Goal: Information Seeking & Learning: Find specific page/section

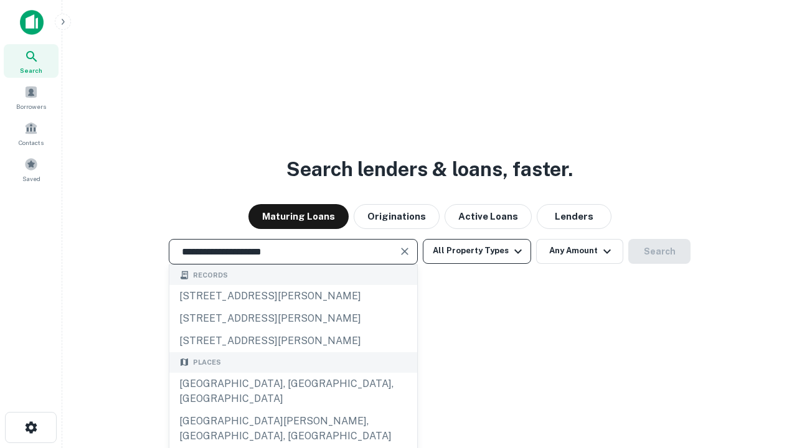
click at [293, 410] on div "[GEOGRAPHIC_DATA], [GEOGRAPHIC_DATA], [GEOGRAPHIC_DATA]" at bounding box center [293, 391] width 248 height 37
click at [477, 251] on button "All Property Types" at bounding box center [477, 251] width 108 height 25
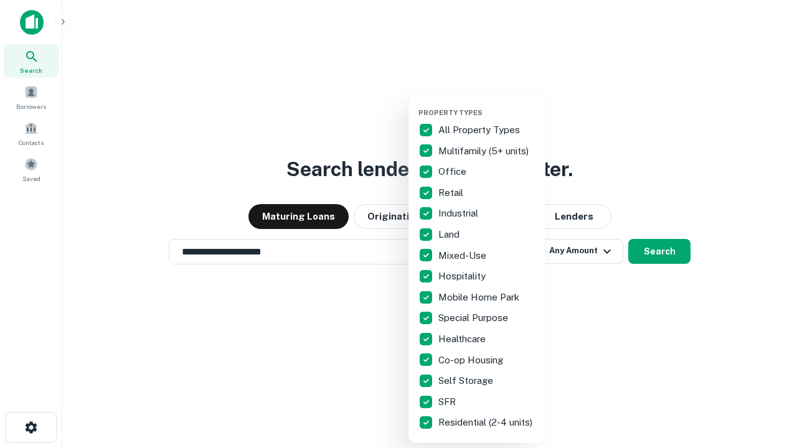
type input "**********"
click at [487, 105] on button "button" at bounding box center [486, 105] width 137 height 1
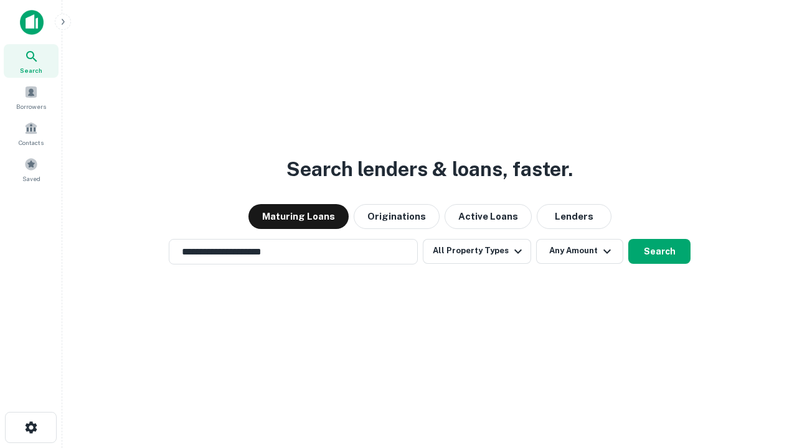
scroll to position [19, 0]
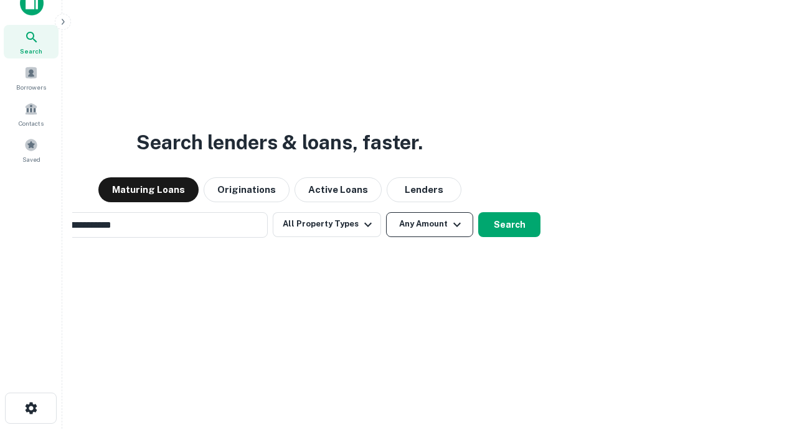
click at [386, 212] on button "Any Amount" at bounding box center [429, 224] width 87 height 25
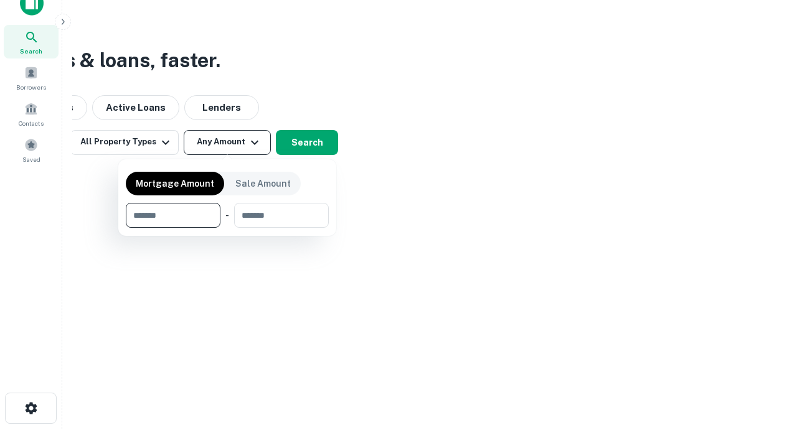
scroll to position [20, 0]
type input "*******"
click at [227, 228] on button "button" at bounding box center [227, 228] width 203 height 1
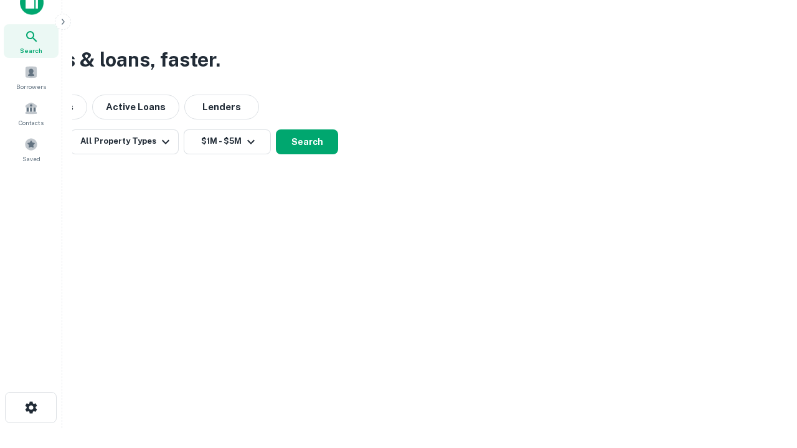
scroll to position [7, 230]
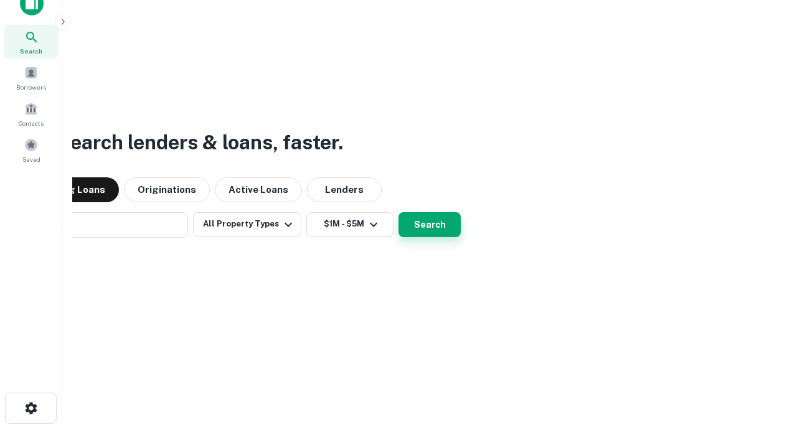
click at [398, 212] on button "Search" at bounding box center [429, 224] width 62 height 25
